Goal: Task Accomplishment & Management: Manage account settings

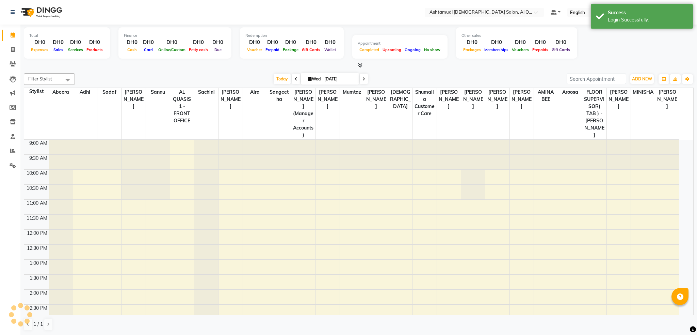
select select "en"
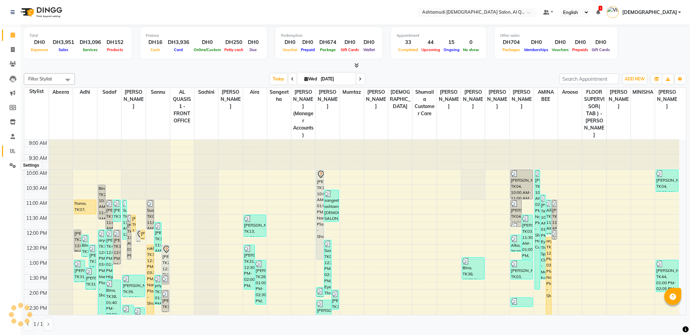
click at [10, 151] on icon at bounding box center [12, 150] width 5 height 5
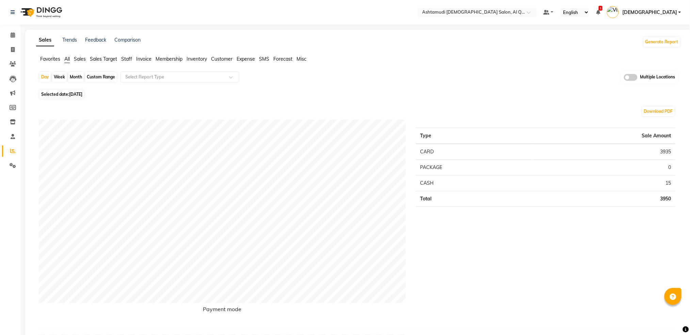
click at [128, 59] on span "Staff" at bounding box center [126, 59] width 11 height 6
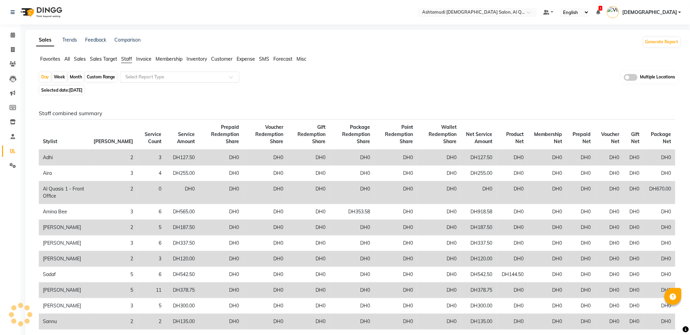
click at [164, 79] on input "text" at bounding box center [173, 77] width 98 height 7
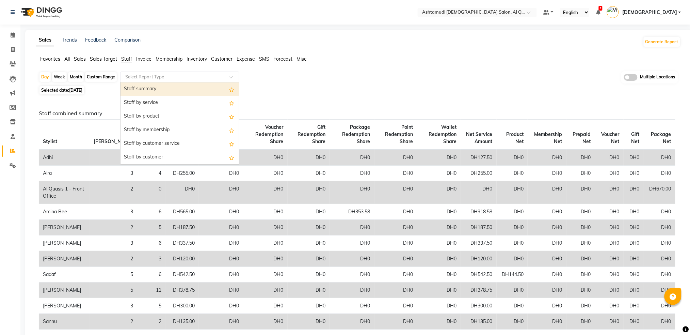
click at [162, 90] on div "Staff summary" at bounding box center [179, 89] width 118 height 14
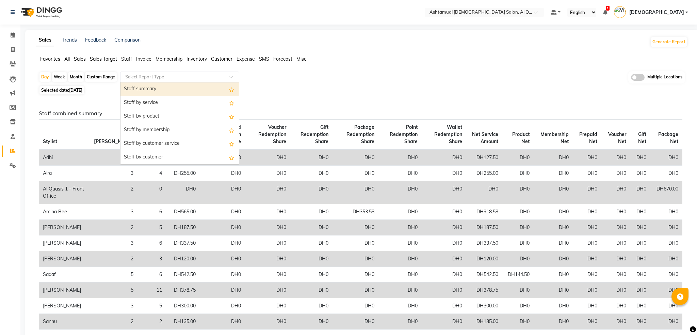
select select "full_report"
select select "csv"
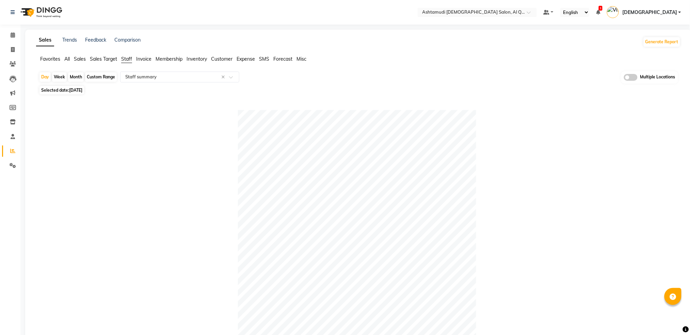
click at [92, 77] on div "Custom Range" at bounding box center [101, 77] width 32 height 10
select select "9"
select select "2025"
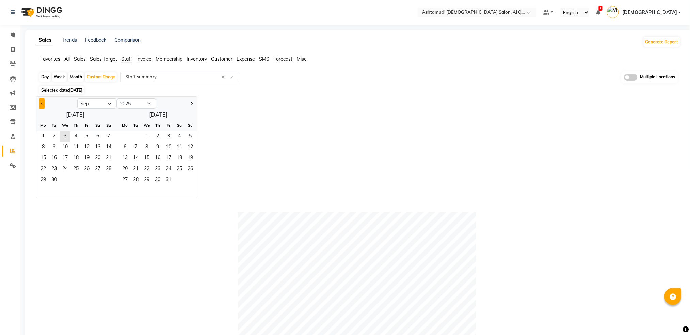
click at [43, 102] on button "Previous month" at bounding box center [41, 103] width 5 height 11
select select "8"
click at [88, 136] on span "1" at bounding box center [86, 136] width 11 height 11
drag, startPoint x: 110, startPoint y: 178, endPoint x: 249, endPoint y: 182, distance: 139.6
click at [109, 178] on span "31" at bounding box center [108, 180] width 11 height 11
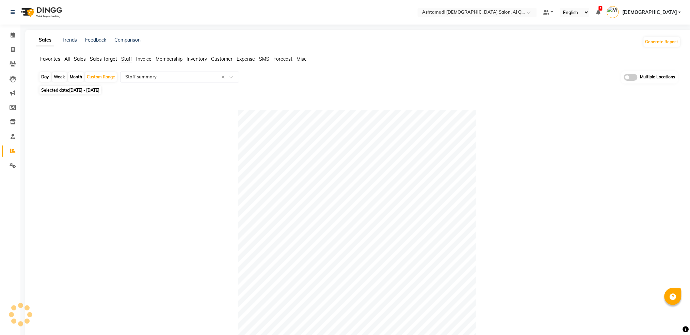
click at [672, 10] on span "Vishnu" at bounding box center [649, 12] width 55 height 7
click at [648, 49] on link "Sign out" at bounding box center [646, 49] width 62 height 11
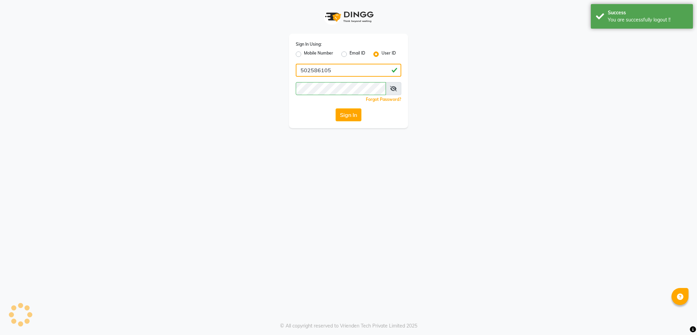
click at [342, 69] on input "502586105" at bounding box center [349, 70] width 106 height 13
click at [304, 54] on label "Mobile Number" at bounding box center [318, 54] width 29 height 8
click at [304, 54] on input "Mobile Number" at bounding box center [306, 52] width 4 height 4
radio input "true"
radio input "false"
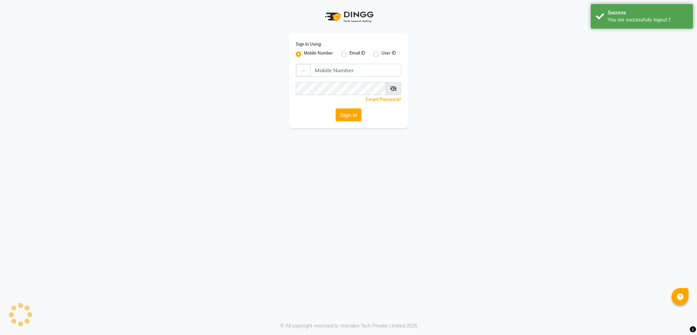
click at [306, 70] on span at bounding box center [306, 72] width 9 height 7
click at [467, 166] on div "Sign In Using: Mobile Number Email ID User ID Country Code × Remember me Forgot…" at bounding box center [348, 167] width 697 height 335
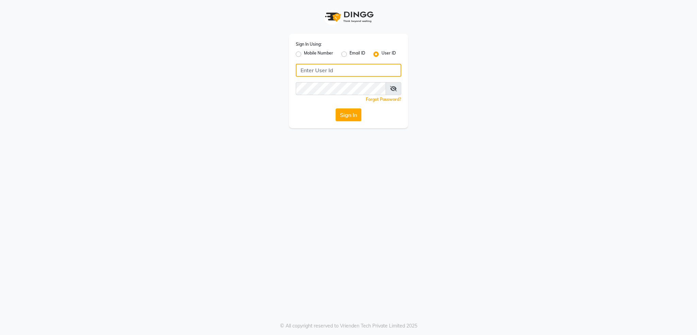
type input "502586105"
click at [304, 54] on label "Mobile Number" at bounding box center [318, 54] width 29 height 8
click at [304, 54] on input "Mobile Number" at bounding box center [306, 52] width 4 height 4
radio input "true"
radio input "false"
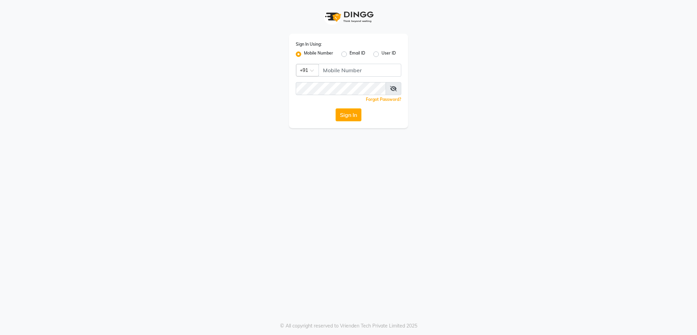
click at [308, 73] on div "Country Code × +91" at bounding box center [307, 70] width 23 height 12
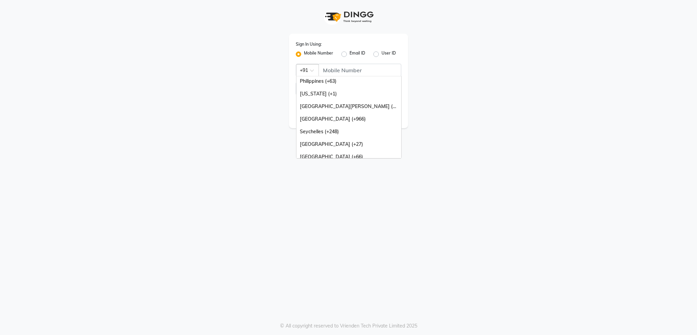
scroll to position [170, 0]
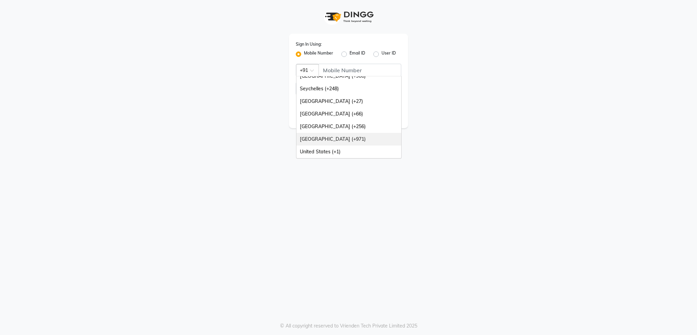
click at [326, 140] on div "[GEOGRAPHIC_DATA] (+971)" at bounding box center [348, 139] width 105 height 13
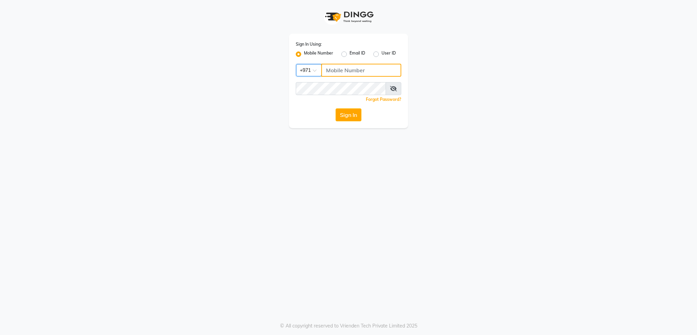
click at [344, 71] on input "Username" at bounding box center [361, 70] width 80 height 13
type input "501893430"
drag, startPoint x: 349, startPoint y: 190, endPoint x: 353, endPoint y: 182, distance: 8.5
click at [349, 190] on div "Sign In Using: Mobile Number Email ID User ID Country Code × [PHONE_NUMBER] Rem…" at bounding box center [348, 167] width 697 height 335
click at [352, 112] on button "Sign In" at bounding box center [349, 114] width 26 height 13
